Goal: Information Seeking & Learning: Learn about a topic

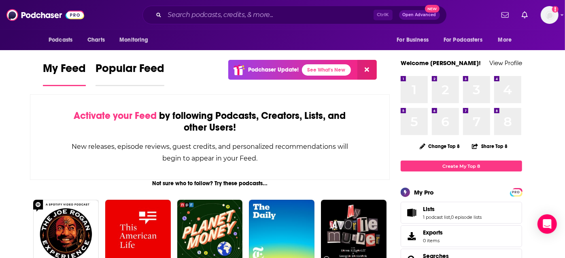
click at [134, 70] on span "Popular Feed" at bounding box center [129, 70] width 69 height 19
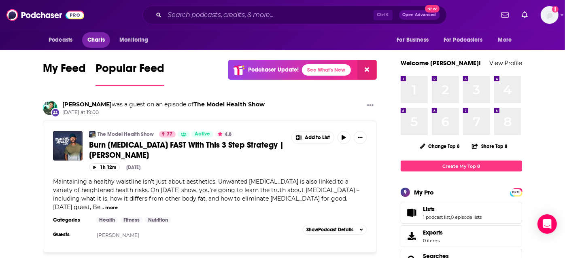
click at [99, 44] on span "Charts" at bounding box center [95, 39] width 17 height 11
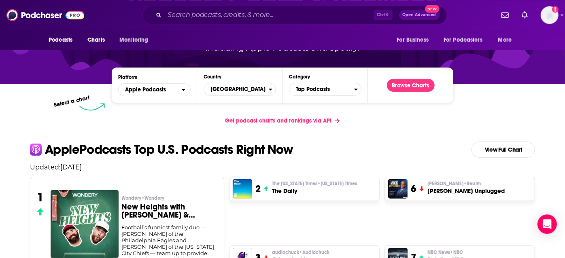
scroll to position [100, 0]
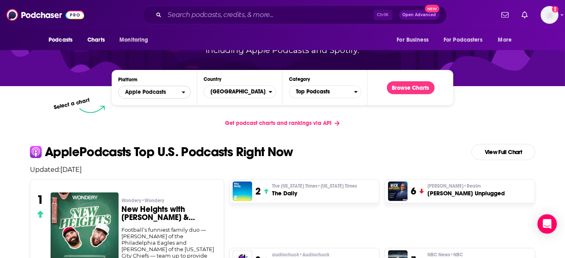
click at [183, 92] on icon "open menu" at bounding box center [183, 92] width 3 height 2
click at [183, 92] on icon "close menu" at bounding box center [183, 92] width 3 height 2
click at [271, 93] on icon "Countries" at bounding box center [270, 92] width 3 height 2
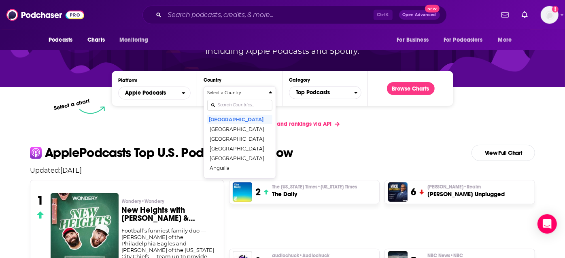
scroll to position [108, 0]
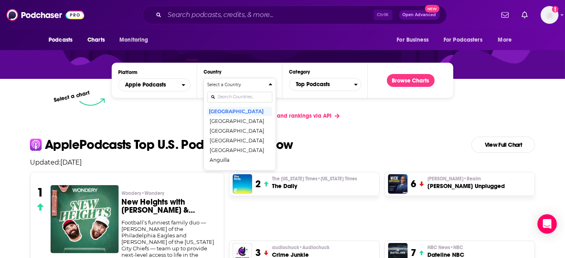
click at [272, 85] on icon "Countries" at bounding box center [270, 84] width 3 height 2
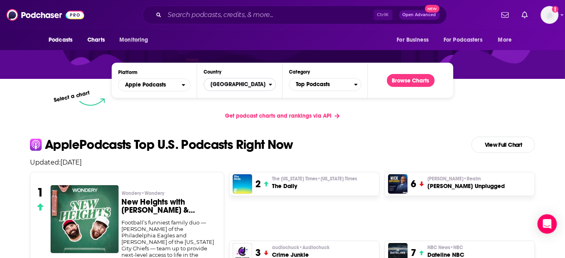
click at [272, 85] on icon "Countries" at bounding box center [271, 85] width 4 height 6
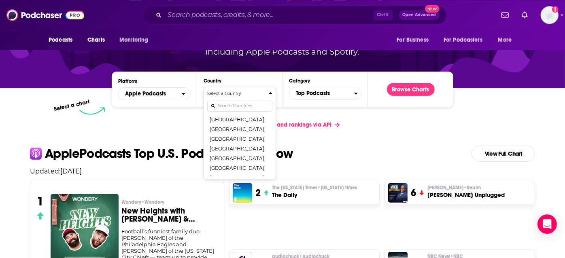
scroll to position [576, 0]
click at [174, 129] on div "Get podcast charts and rankings via API" at bounding box center [282, 125] width 518 height 20
click at [272, 93] on icon "Countries" at bounding box center [271, 94] width 4 height 6
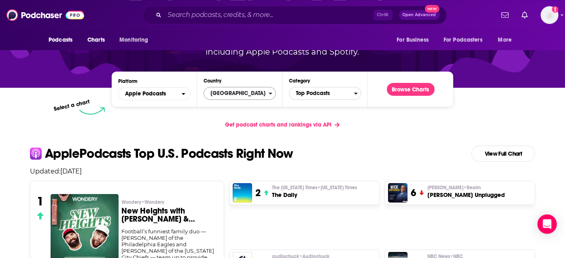
click at [356, 96] on icon "Categories" at bounding box center [356, 94] width 4 height 6
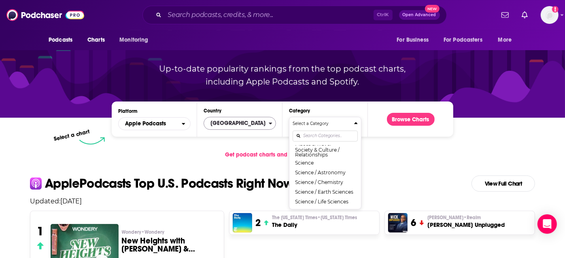
scroll to position [297, 0]
click at [345, 107] on div "Podcast Charts & Rankings Up-to-date popularity rankings from the top podcast c…" at bounding box center [283, 48] width 348 height 130
click at [272, 140] on div "Select a chart" at bounding box center [249, 141] width 341 height 8
click at [356, 123] on icon "Categories" at bounding box center [355, 123] width 3 height 2
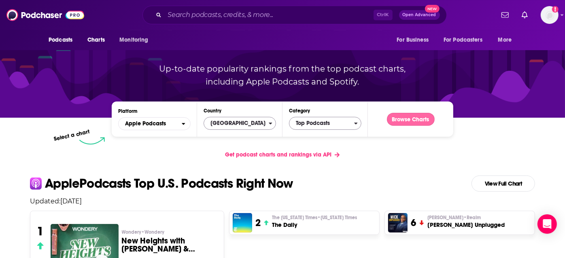
click at [408, 117] on button "Browse Charts" at bounding box center [411, 119] width 48 height 13
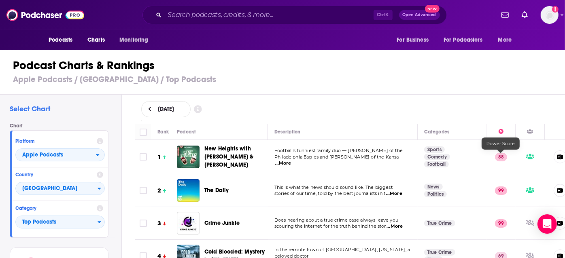
click at [500, 159] on p "88" at bounding box center [501, 157] width 12 height 8
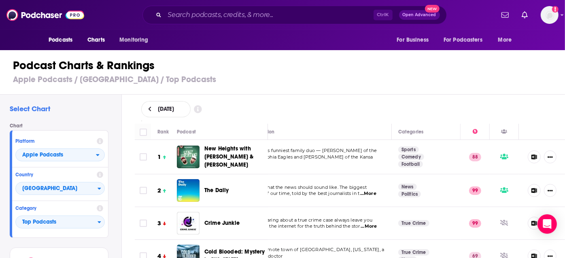
click at [535, 155] on icon at bounding box center [534, 157] width 6 height 5
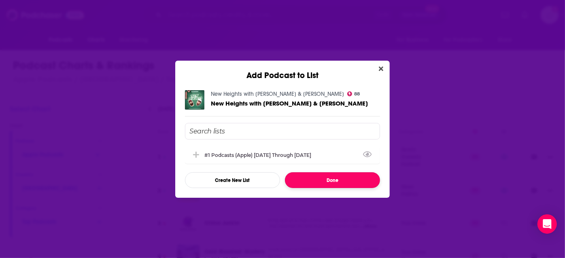
click at [312, 174] on button "Done" at bounding box center [332, 180] width 95 height 16
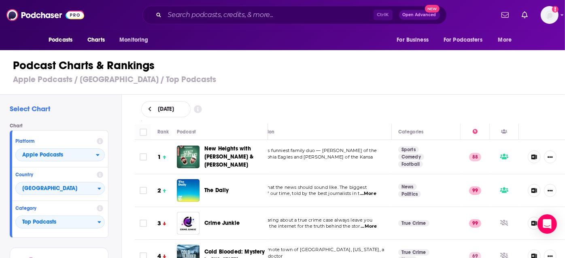
scroll to position [0, 0]
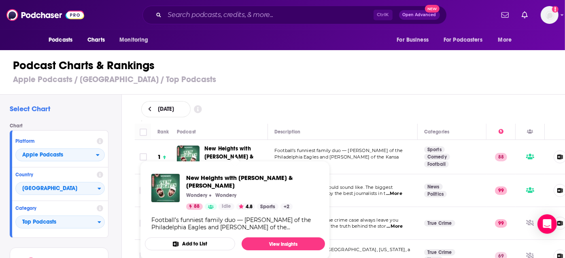
click at [234, 148] on div "New Heights with [PERSON_NAME] & [PERSON_NAME]" at bounding box center [239, 157] width 70 height 24
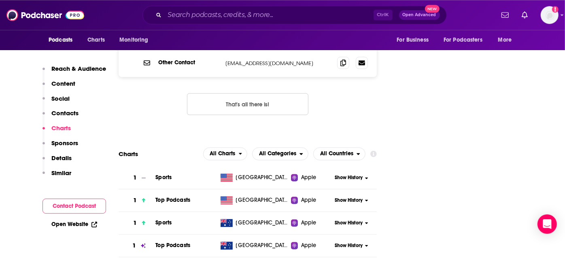
scroll to position [992, 0]
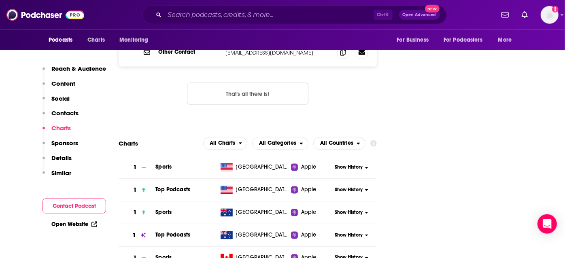
click at [352, 187] on span "Show History" at bounding box center [349, 190] width 28 height 7
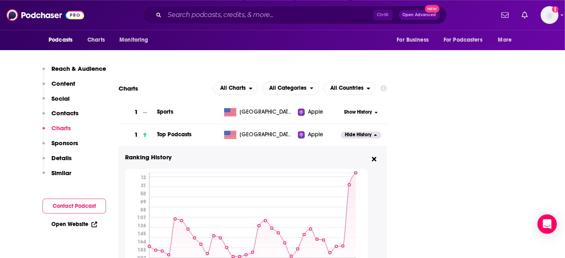
scroll to position [1049, 0]
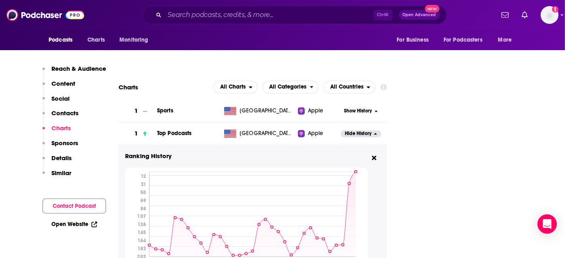
click at [369, 130] on span "Hide History" at bounding box center [358, 133] width 27 height 7
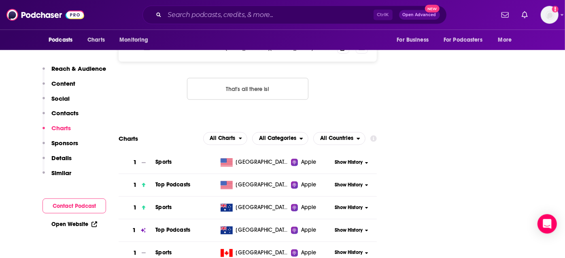
scroll to position [997, 0]
click at [224, 136] on span "All Charts" at bounding box center [222, 139] width 25 height 6
click at [274, 136] on span "All Categories" at bounding box center [277, 139] width 37 height 6
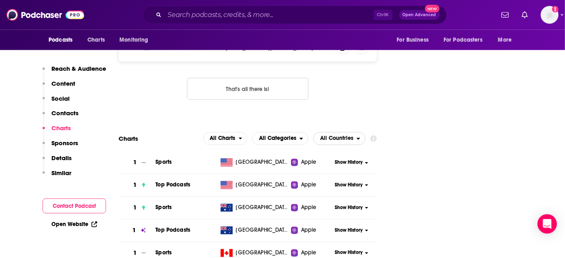
click at [326, 136] on span "All Countries" at bounding box center [336, 139] width 33 height 6
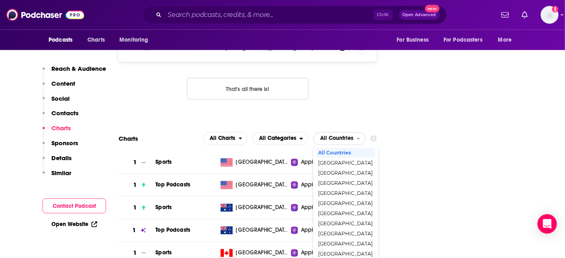
click at [326, 136] on span "All Countries" at bounding box center [336, 139] width 33 height 6
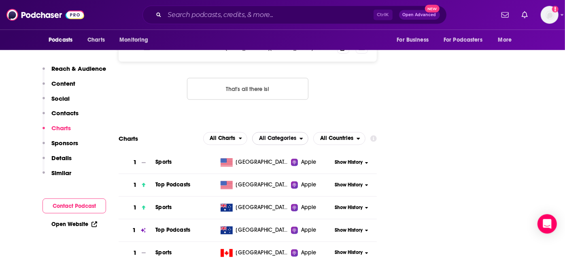
click at [292, 132] on span "All Categories" at bounding box center [275, 139] width 47 height 14
click at [271, 171] on span "Sports" at bounding box center [280, 173] width 46 height 5
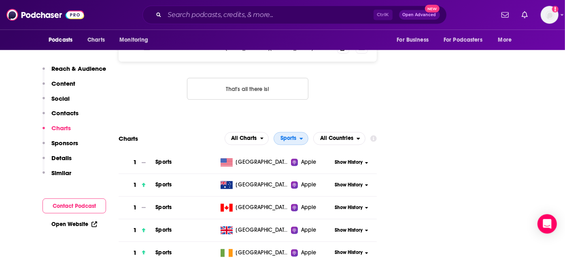
scroll to position [1003, 0]
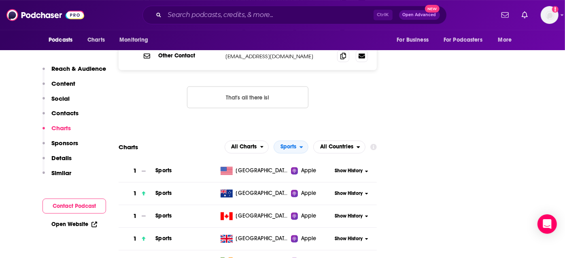
scroll to position [989, 0]
click at [298, 140] on span "Sports" at bounding box center [286, 147] width 25 height 14
click at [291, 169] on span "Top Podcasts" at bounding box center [295, 171] width 34 height 5
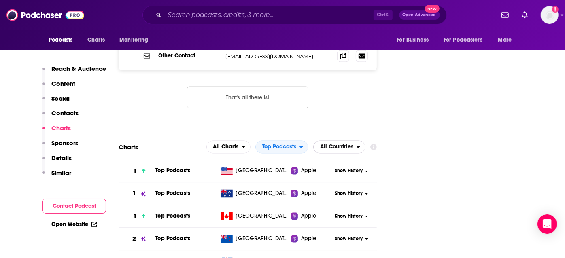
click at [342, 144] on span "All Countries" at bounding box center [336, 147] width 33 height 6
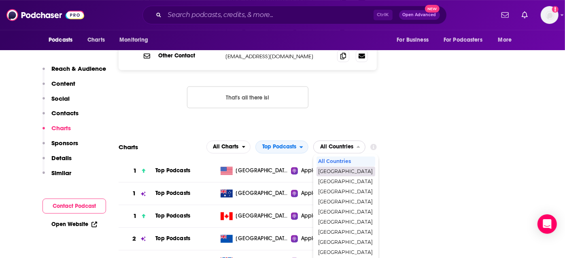
click at [343, 169] on span "[GEOGRAPHIC_DATA]" at bounding box center [345, 171] width 55 height 5
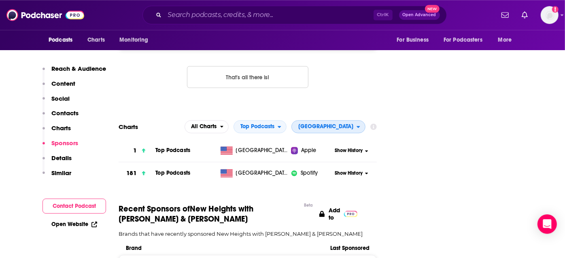
scroll to position [1009, 0]
click at [344, 170] on span "Show History" at bounding box center [349, 173] width 28 height 7
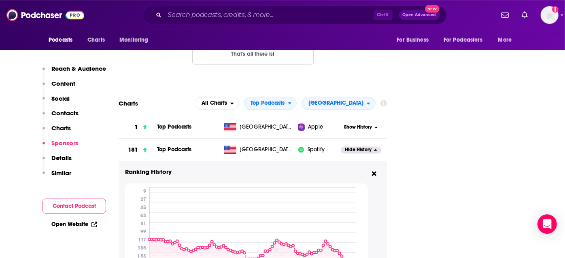
scroll to position [1033, 0]
click at [375, 171] on icon at bounding box center [374, 173] width 4 height 4
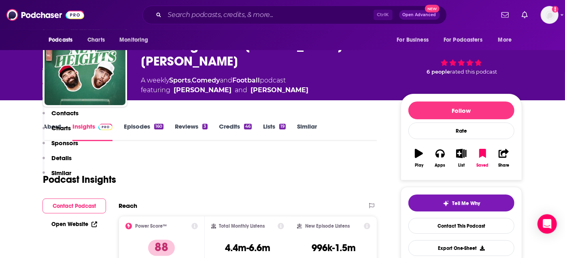
scroll to position [0, 0]
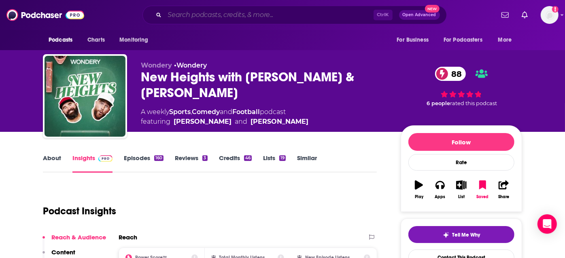
click at [310, 15] on input "Search podcasts, credits, & more..." at bounding box center [269, 14] width 209 height 13
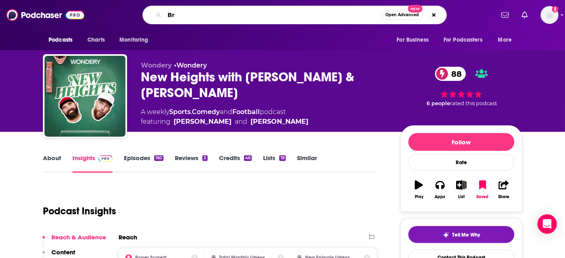
type input "B"
click at [264, 15] on input "Search podcasts, credits, & more..." at bounding box center [269, 14] width 208 height 13
type input "T"
type input "B"
type input "T"
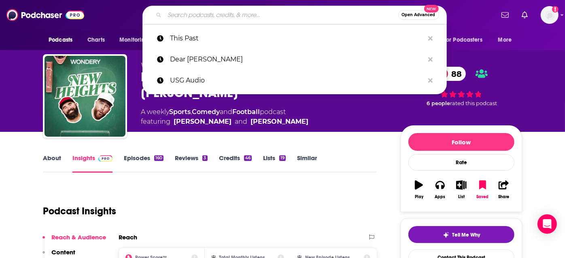
paste input "Give Them Lala"
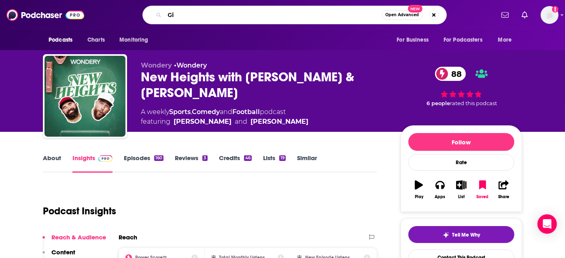
type input "G"
type input "BravoBros"
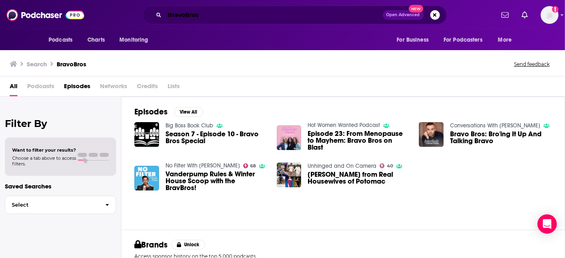
click at [199, 16] on input "BravoBros" at bounding box center [274, 14] width 218 height 13
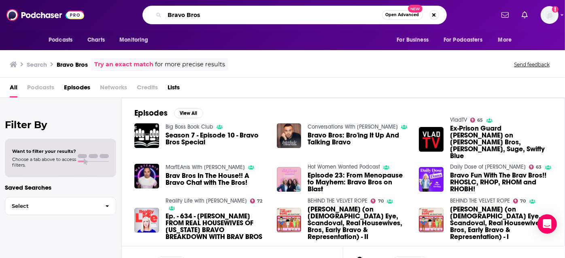
drag, startPoint x: 207, startPoint y: 18, endPoint x: 72, endPoint y: 8, distance: 135.9
click at [165, 8] on input "Bravo Bros" at bounding box center [273, 14] width 217 height 13
paste input "Give Them Lala"
type input "Give Them Lala"
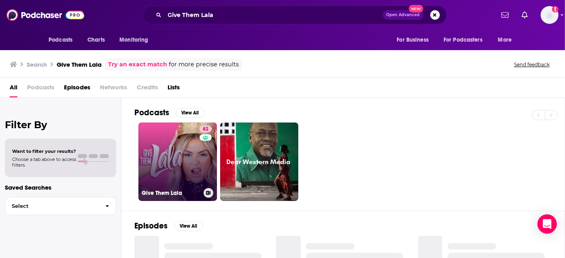
click at [188, 155] on link "82 Give Them Lala" at bounding box center [177, 162] width 78 height 78
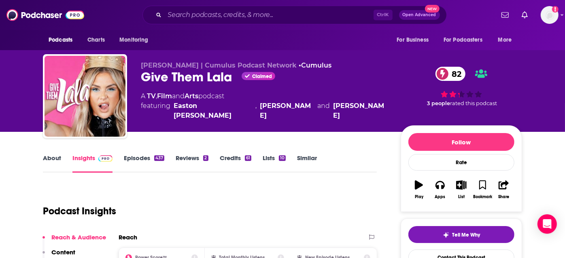
click at [54, 158] on link "About" at bounding box center [52, 163] width 18 height 19
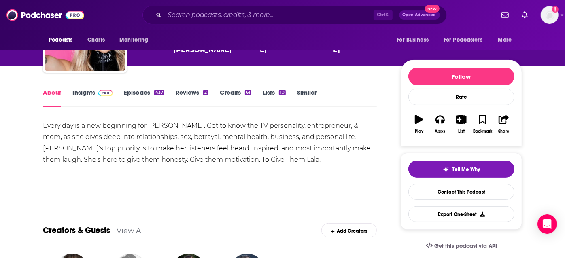
scroll to position [66, 0]
click at [150, 92] on link "Episodes 437" at bounding box center [144, 98] width 40 height 19
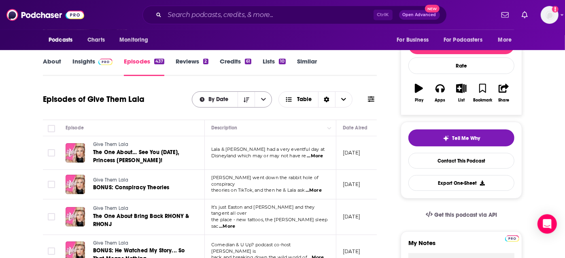
scroll to position [98, 0]
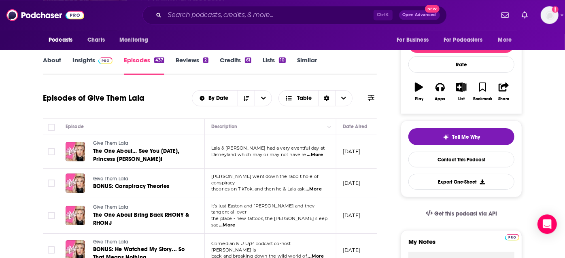
click at [322, 154] on span "...More" at bounding box center [315, 155] width 16 height 6
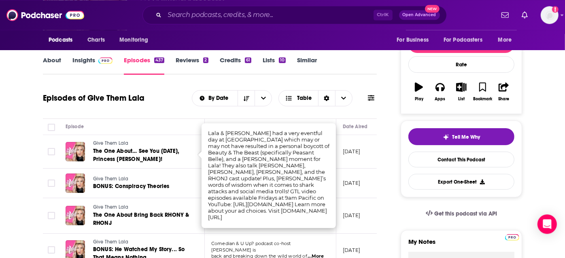
click at [168, 118] on div "Episodes of Give Them Lala By Date Table" at bounding box center [210, 103] width 334 height 31
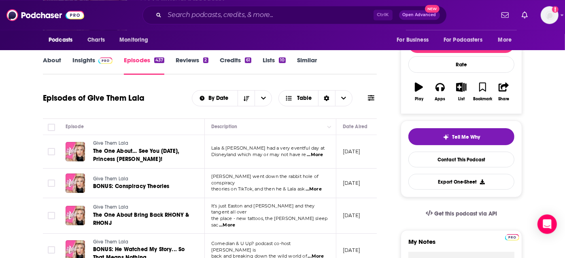
scroll to position [51, 0]
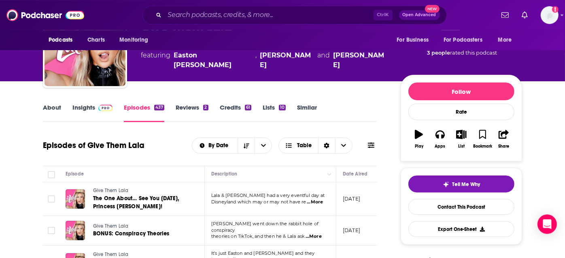
click at [309, 104] on link "Similar" at bounding box center [307, 113] width 20 height 19
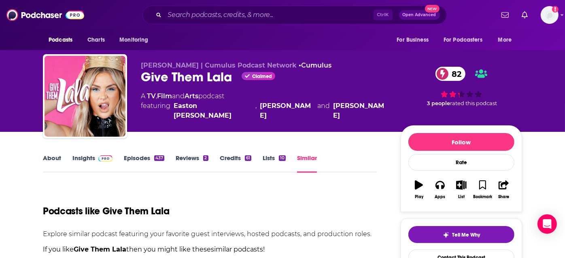
click at [89, 156] on link "Insights" at bounding box center [92, 163] width 40 height 19
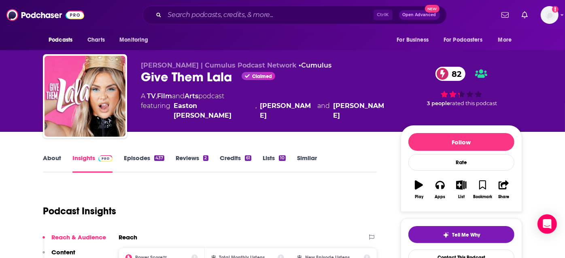
click at [155, 159] on div "437" at bounding box center [159, 158] width 10 height 6
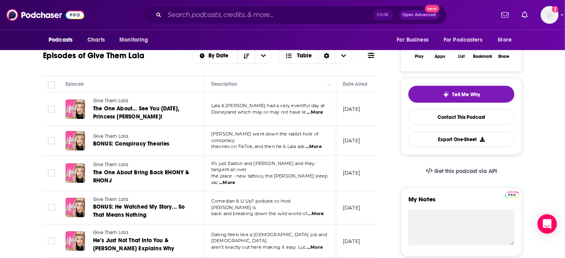
scroll to position [141, 0]
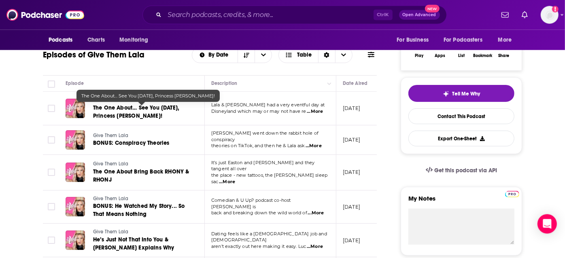
click at [134, 114] on span "The One About… See You [DATE], Princess [PERSON_NAME]!" at bounding box center [136, 111] width 86 height 15
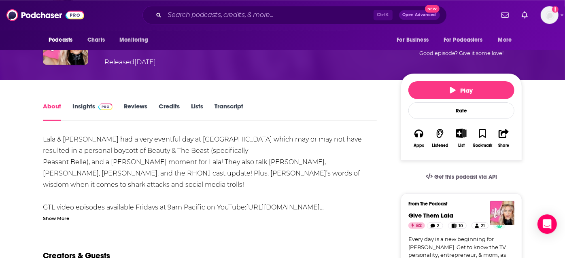
scroll to position [76, 0]
click at [87, 108] on link "Insights" at bounding box center [92, 111] width 40 height 19
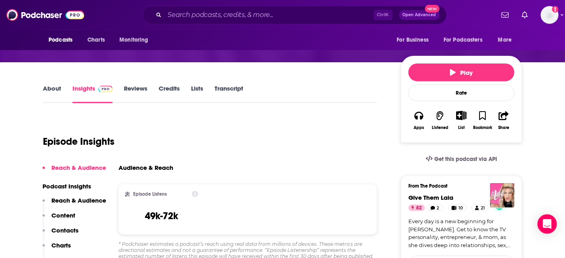
scroll to position [64, 0]
